Goal: Information Seeking & Learning: Check status

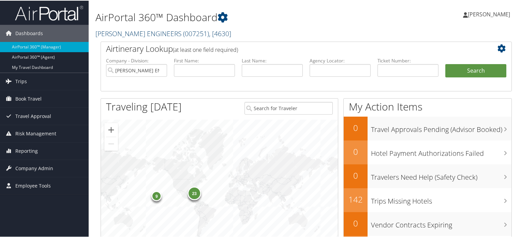
click at [183, 29] on span "( 007251 )" at bounding box center [196, 32] width 26 height 9
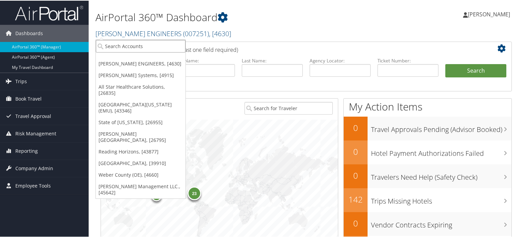
click at [157, 47] on input "search" at bounding box center [141, 45] width 90 height 13
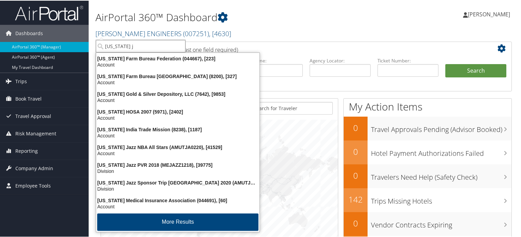
type input "Utah ja"
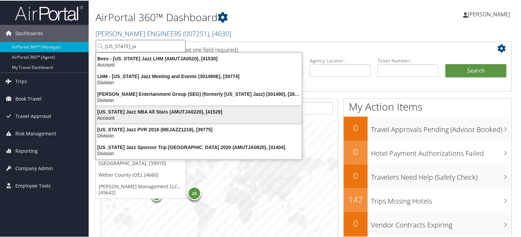
click at [127, 114] on div "Account" at bounding box center [199, 117] width 214 height 6
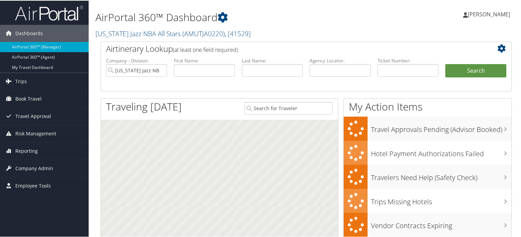
scroll to position [34, 0]
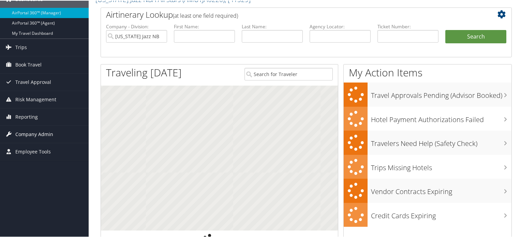
click at [42, 135] on span "Company Admin" at bounding box center [34, 133] width 38 height 17
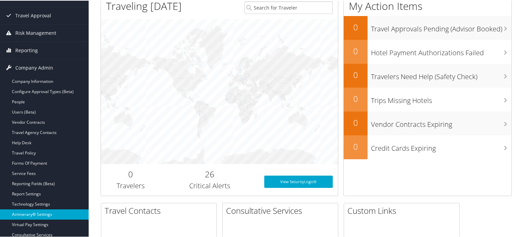
scroll to position [102, 0]
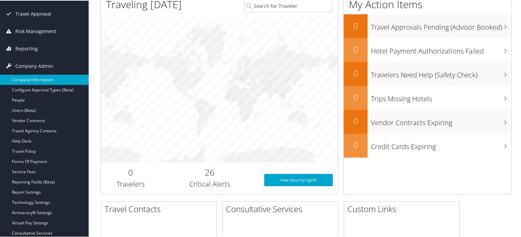
click at [26, 80] on link "Company Information" at bounding box center [44, 79] width 89 height 10
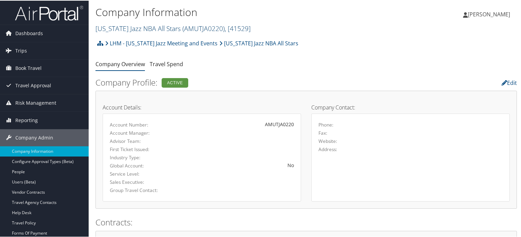
click at [155, 29] on link "Utah Jazz NBA All Stars ( AMUTJA0220 ) , [ 41529 ]" at bounding box center [172, 27] width 155 height 9
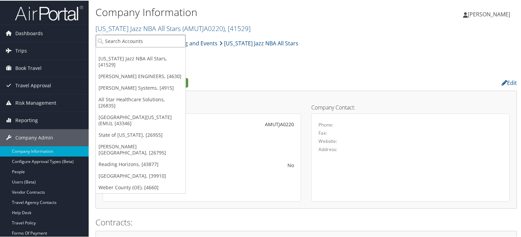
click at [150, 43] on input "search" at bounding box center [141, 40] width 90 height 13
type input "Smith"
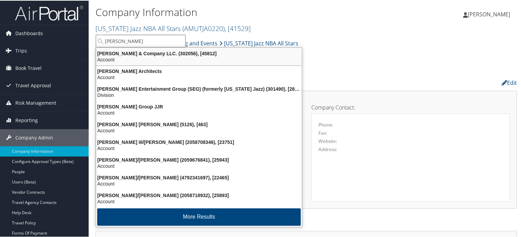
click at [161, 56] on div "Account" at bounding box center [199, 59] width 214 height 6
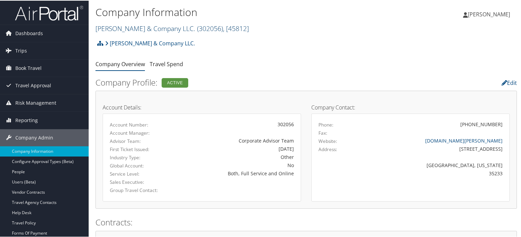
click at [155, 26] on link "Smith & Company LLC. ( 302056 ) , [ 45812 ]" at bounding box center [171, 27] width 153 height 9
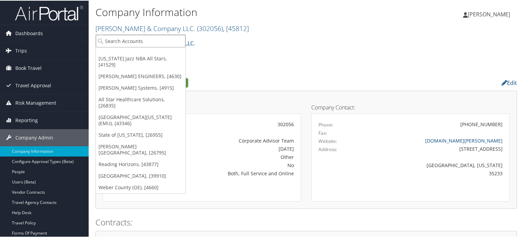
click at [151, 39] on input "search" at bounding box center [141, 40] width 90 height 13
paste input "301490"
type input "301490"
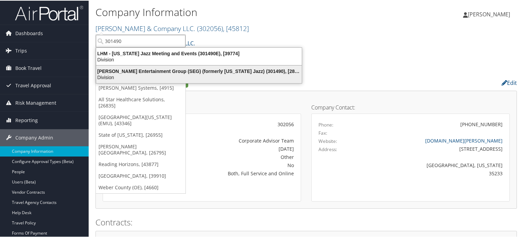
click at [150, 69] on div "Smith Entertainment Group (SEG) (formerly Utah Jazz) (301490), [28775]" at bounding box center [199, 70] width 214 height 6
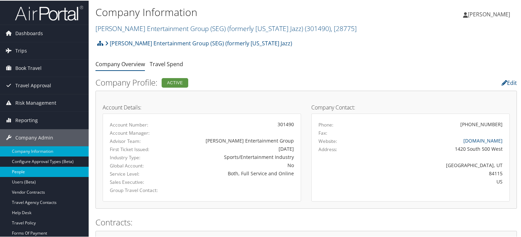
click at [27, 173] on link "People" at bounding box center [44, 171] width 89 height 10
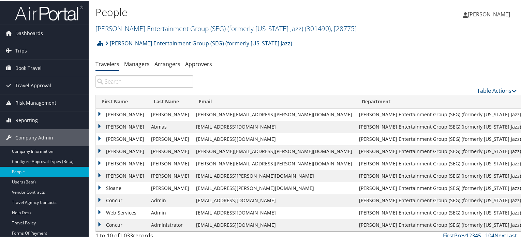
click at [161, 86] on input "search" at bounding box center [144, 81] width 98 height 12
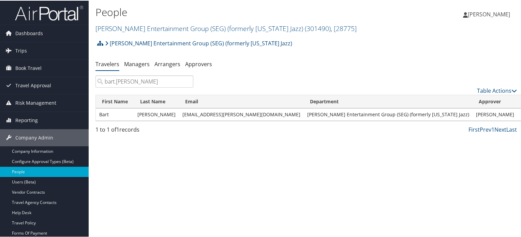
type input "bart.taylor"
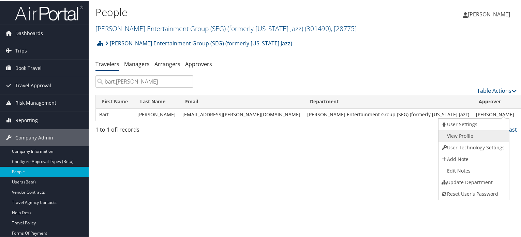
click at [461, 136] on link "View Profile" at bounding box center [472, 135] width 69 height 12
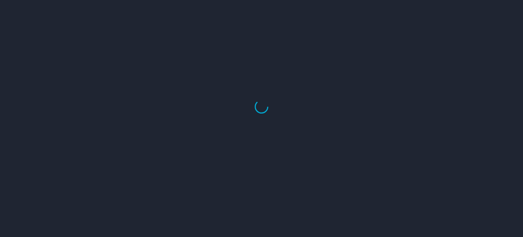
select select "US"
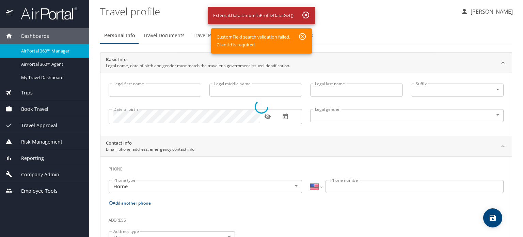
click at [302, 37] on div at bounding box center [261, 106] width 523 height 261
drag, startPoint x: 523, startPoint y: 83, endPoint x: 523, endPoint y: 165, distance: 82.5
click at [523, 165] on div at bounding box center [261, 106] width 523 height 261
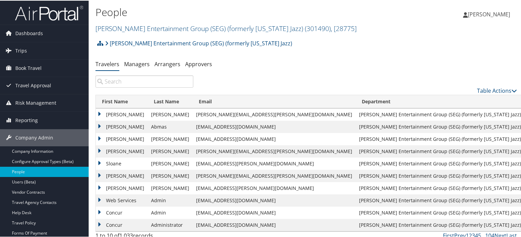
click at [133, 85] on input "search" at bounding box center [144, 81] width 98 height 12
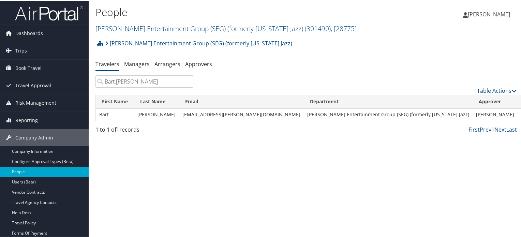
type input "Bart.taylor"
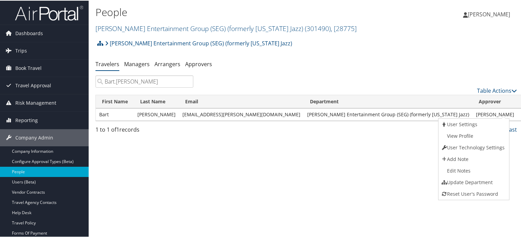
click at [284, 159] on div "People Smith Entertainment Group (SEG) (formerly Utah Jazz) ( 301490 ) , [ 2877…" at bounding box center [306, 118] width 435 height 237
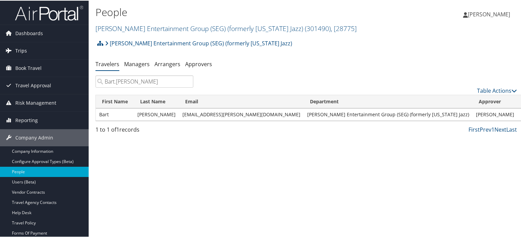
click at [28, 50] on link "Trips" at bounding box center [44, 50] width 89 height 17
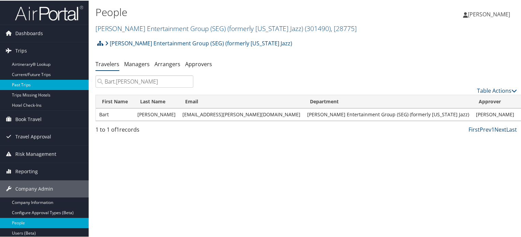
click at [27, 85] on link "Past Trips" at bounding box center [44, 84] width 89 height 10
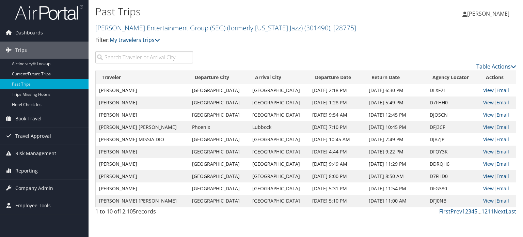
click at [153, 54] on input "search" at bounding box center [144, 57] width 98 height 12
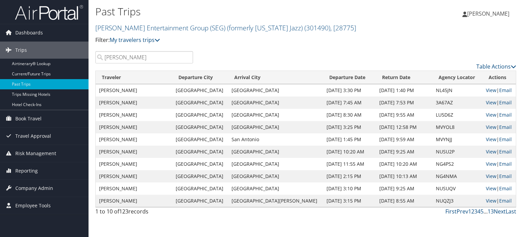
type input "[PERSON_NAME]"
click at [433, 91] on td "NL45JN" at bounding box center [458, 90] width 50 height 12
copy td "NL45JN"
click at [488, 92] on link "View" at bounding box center [491, 90] width 11 height 6
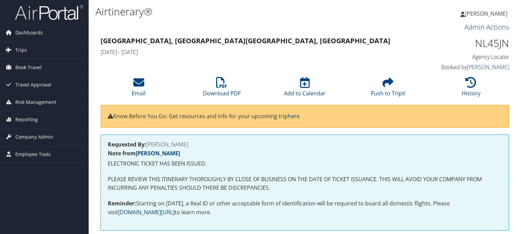
scroll to position [173, 0]
